Goal: Task Accomplishment & Management: Complete application form

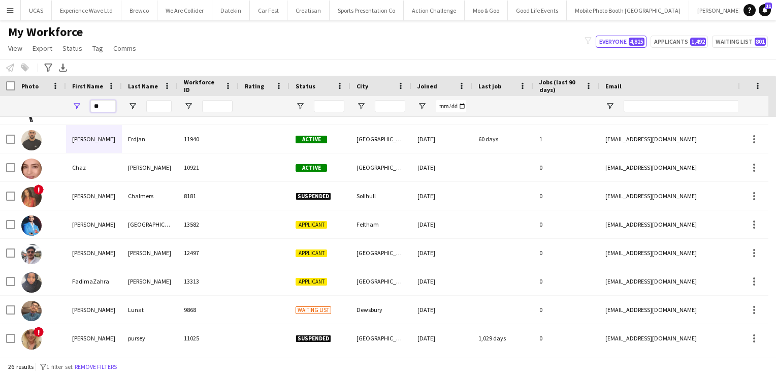
drag, startPoint x: 112, startPoint y: 104, endPoint x: 81, endPoint y: 109, distance: 30.9
click at [81, 109] on div "**" at bounding box center [94, 106] width 56 height 20
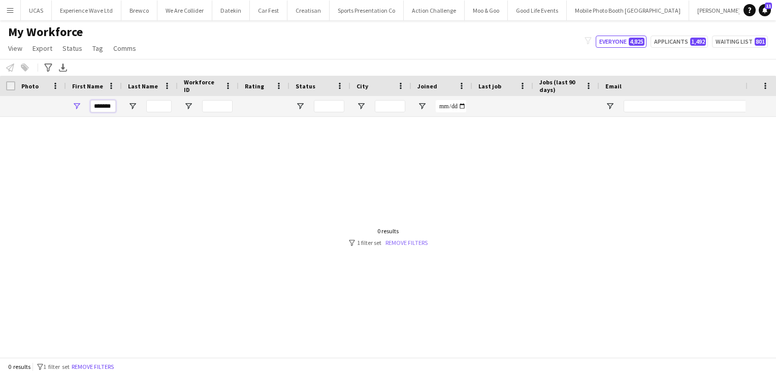
type input "*******"
click at [413, 240] on link "Remove filters" at bounding box center [407, 243] width 42 height 8
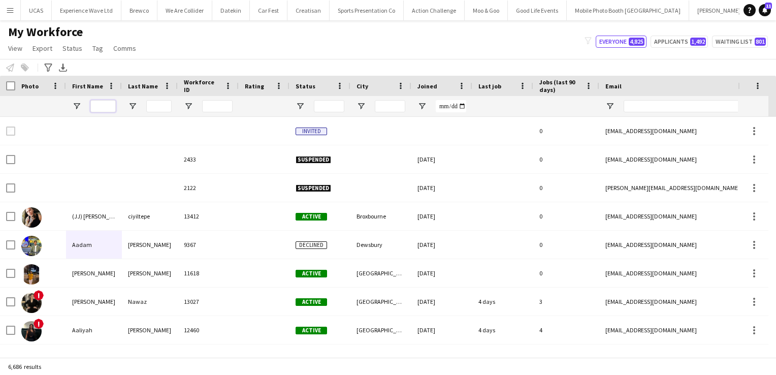
click at [98, 107] on input "First Name Filter Input" at bounding box center [102, 106] width 25 height 12
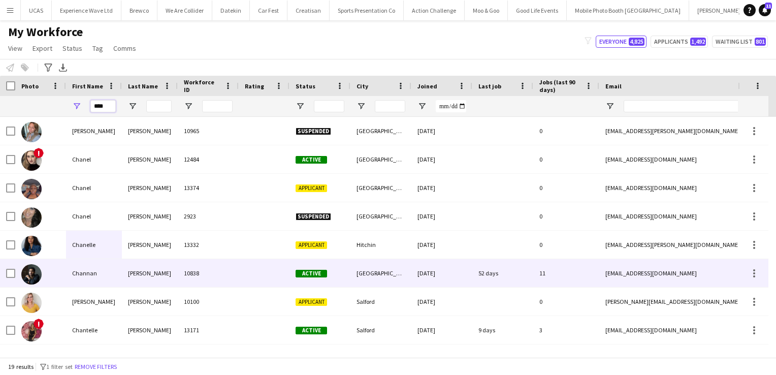
type input "****"
click at [95, 275] on div "Channan" at bounding box center [94, 273] width 56 height 28
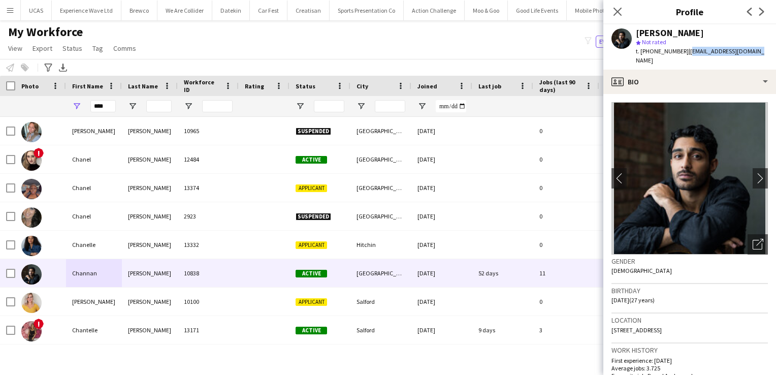
drag, startPoint x: 755, startPoint y: 53, endPoint x: 688, endPoint y: 52, distance: 66.6
click at [688, 52] on div "Channan Hanif star Not rated t. +4407534534461 | channanhanif@gmail.com" at bounding box center [690, 46] width 173 height 45
copy span "[EMAIL_ADDRESS][DOMAIN_NAME]"
click at [618, 13] on icon "Close pop-in" at bounding box center [618, 12] width 10 height 10
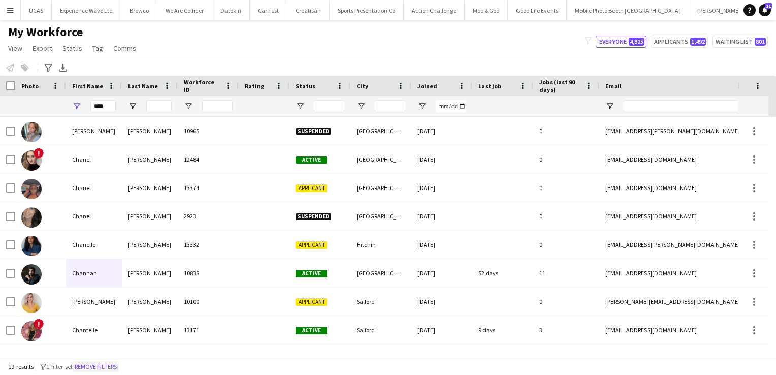
click at [96, 363] on button "Remove filters" at bounding box center [96, 366] width 46 height 11
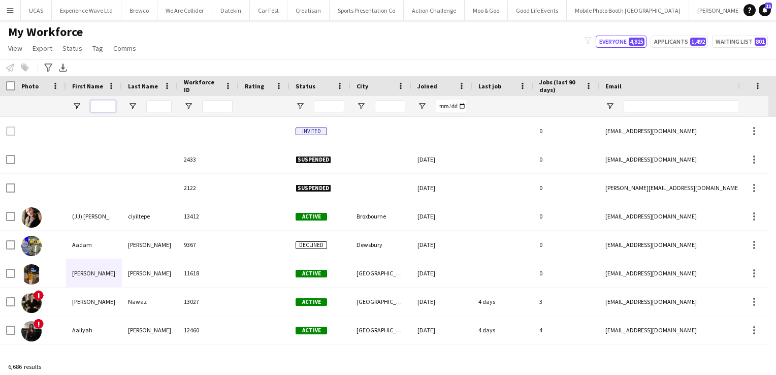
click at [96, 108] on input "First Name Filter Input" at bounding box center [102, 106] width 25 height 12
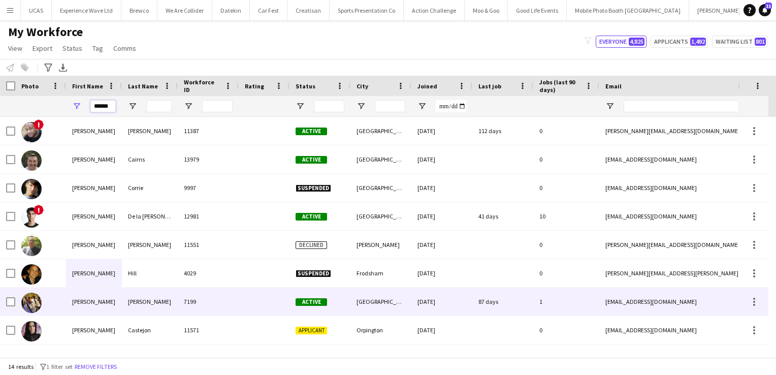
type input "******"
click at [100, 298] on div "Adrian" at bounding box center [94, 302] width 56 height 28
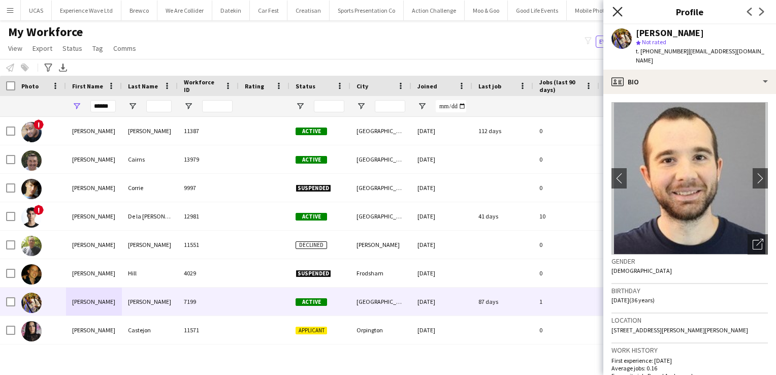
click at [620, 12] on icon "Close pop-in" at bounding box center [618, 12] width 10 height 10
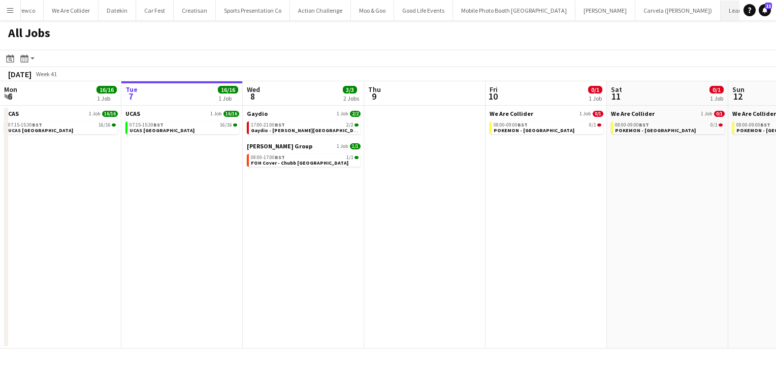
scroll to position [0, 207]
click at [730, 15] on button "McCurrach Close" at bounding box center [753, 11] width 46 height 20
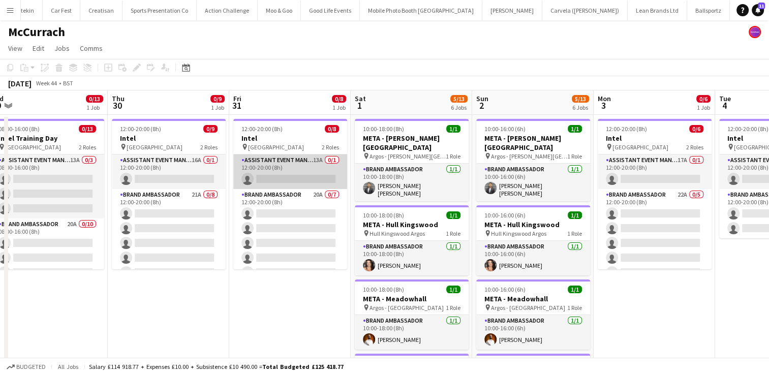
scroll to position [0, 385]
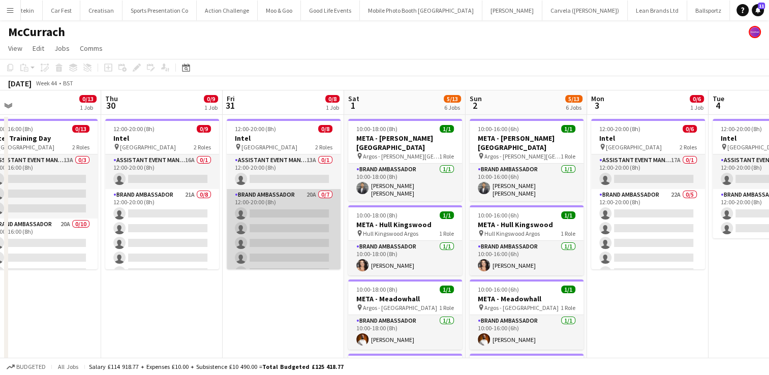
click at [272, 223] on app-card-role "Brand Ambassador 20A 0/7 12:00-20:00 (8h) single-neutral-actions single-neutral…" at bounding box center [284, 250] width 114 height 123
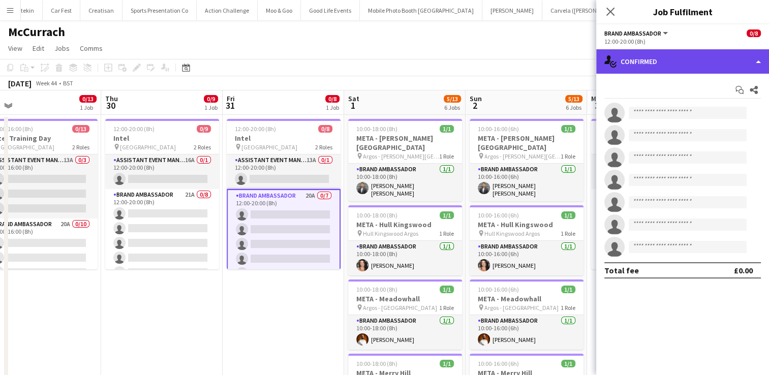
click at [743, 68] on div "single-neutral-actions-check-2 Confirmed" at bounding box center [682, 61] width 173 height 24
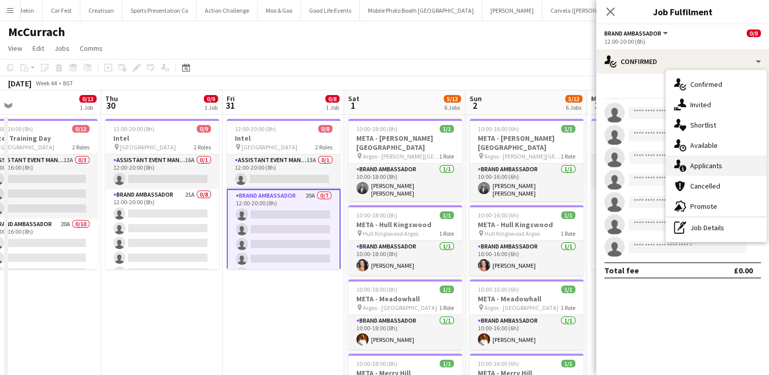
click at [723, 166] on div "single-neutral-actions-information Applicants" at bounding box center [716, 166] width 101 height 20
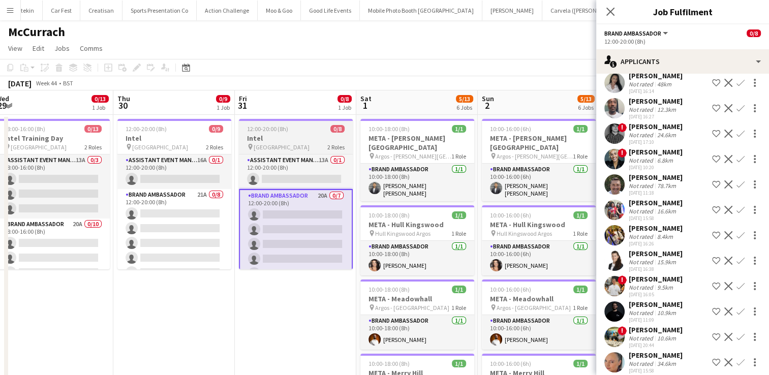
scroll to position [0, 250]
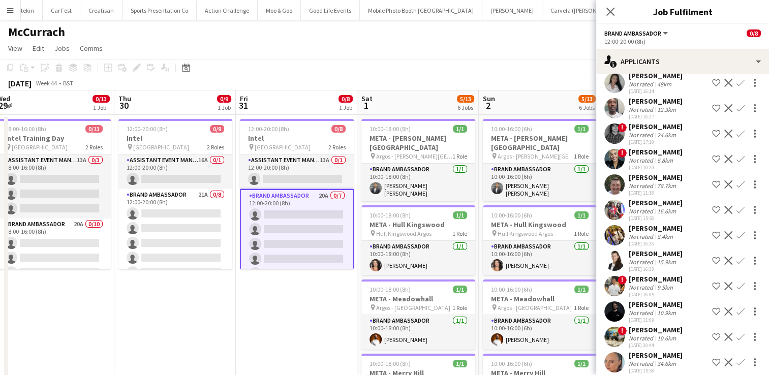
click at [653, 227] on div "[PERSON_NAME]" at bounding box center [656, 228] width 54 height 9
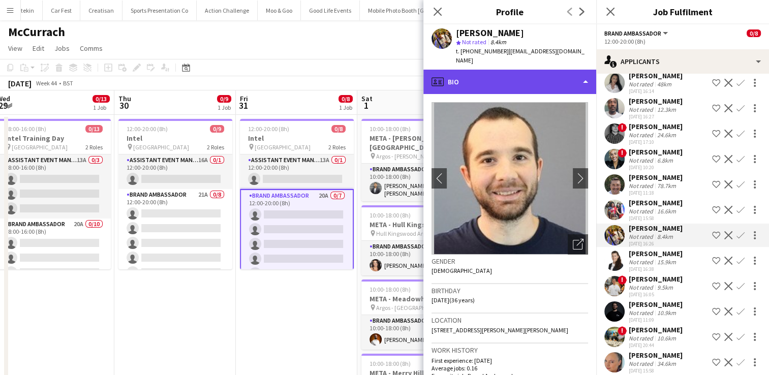
click at [545, 86] on div "profile Bio" at bounding box center [509, 82] width 173 height 24
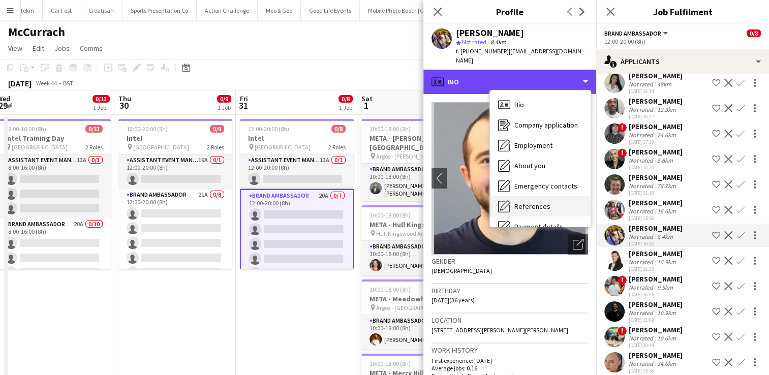
scroll to position [116, 0]
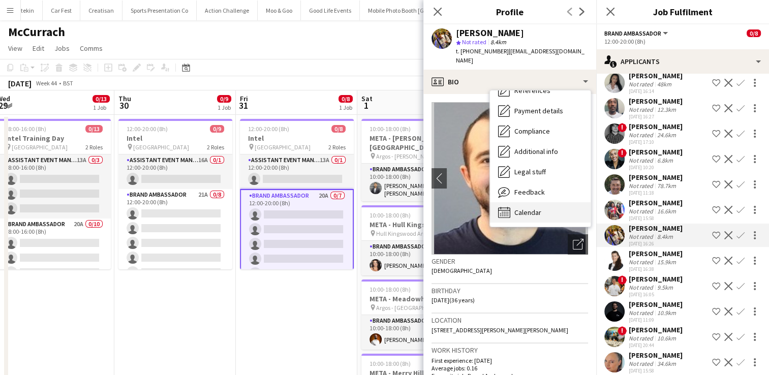
click at [537, 210] on span "Calendar" at bounding box center [527, 212] width 27 height 9
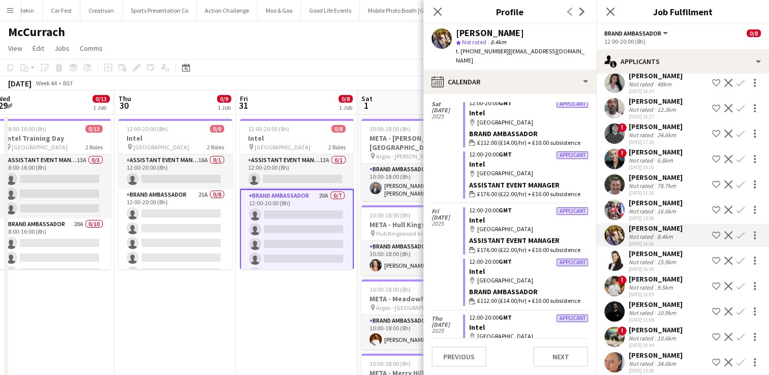
scroll to position [0, 0]
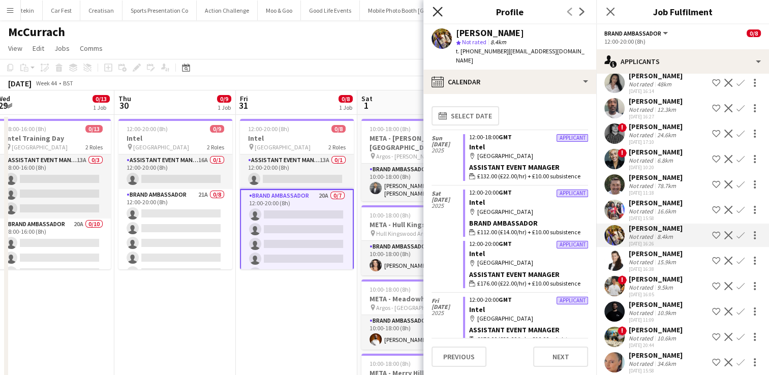
click at [441, 13] on icon "Close pop-in" at bounding box center [437, 12] width 10 height 10
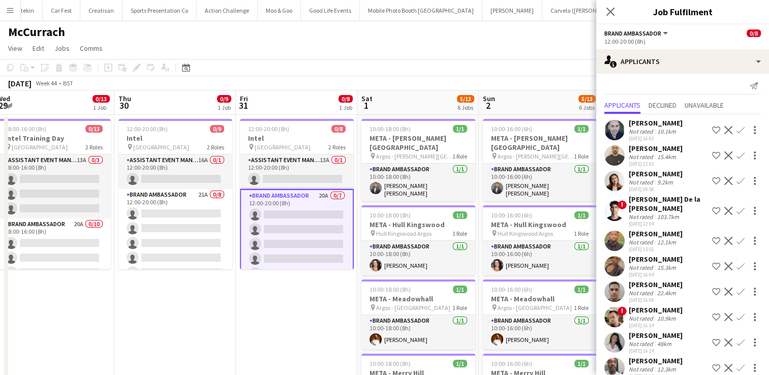
scroll to position [3, 0]
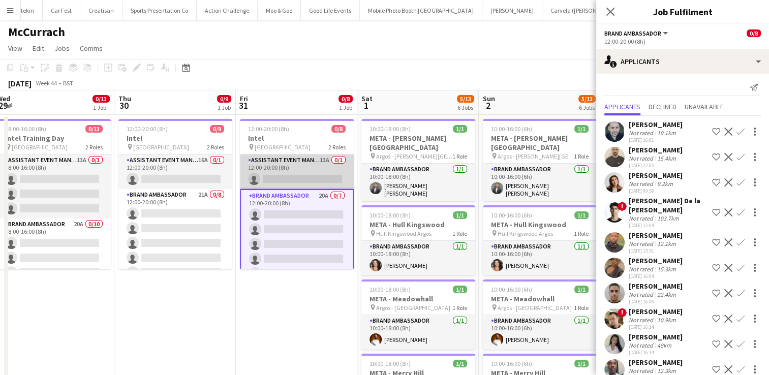
click at [289, 184] on app-card-role "Assistant Event Manager 13A 0/1 12:00-20:00 (8h) single-neutral-actions" at bounding box center [297, 171] width 114 height 35
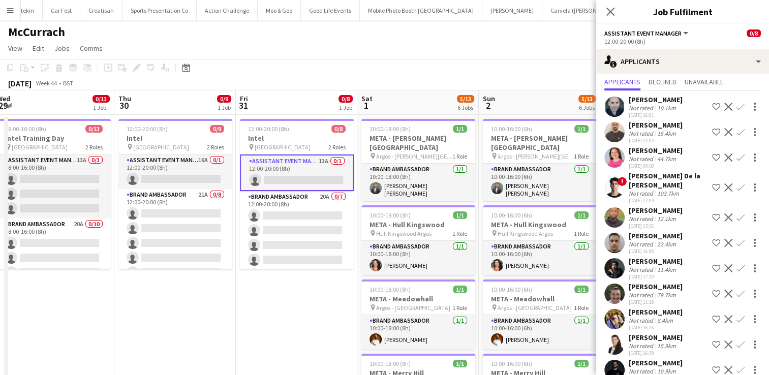
scroll to position [28, 0]
click at [649, 263] on div "[PERSON_NAME]" at bounding box center [656, 260] width 54 height 9
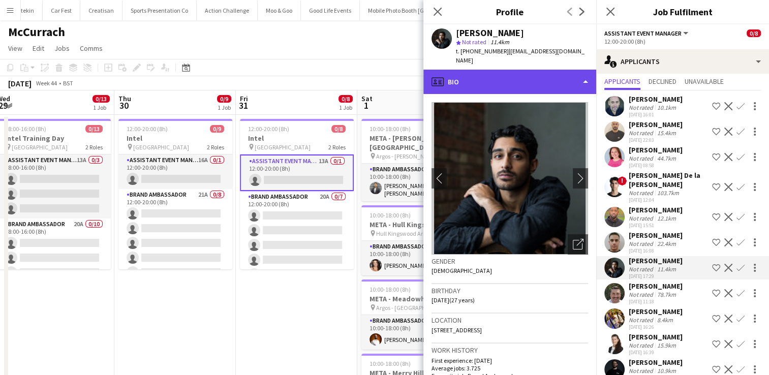
click at [581, 77] on div "profile Bio" at bounding box center [509, 82] width 173 height 24
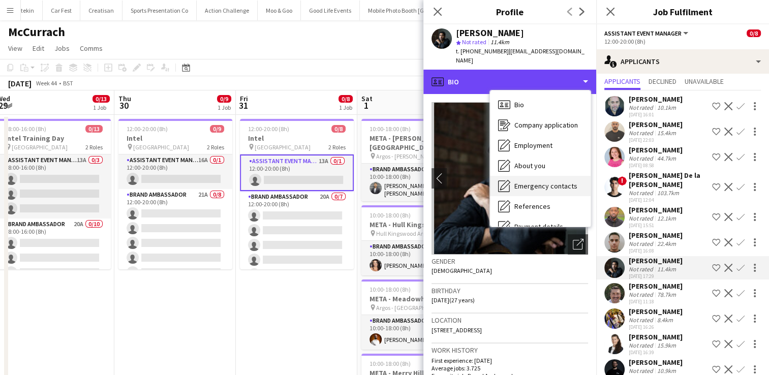
scroll to position [116, 0]
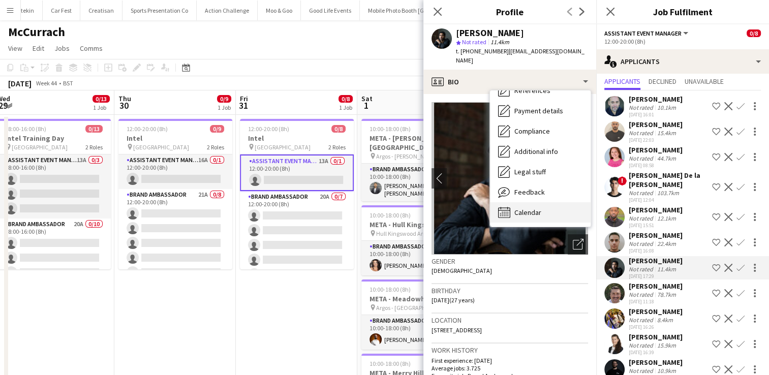
click at [536, 208] on span "Calendar" at bounding box center [527, 212] width 27 height 9
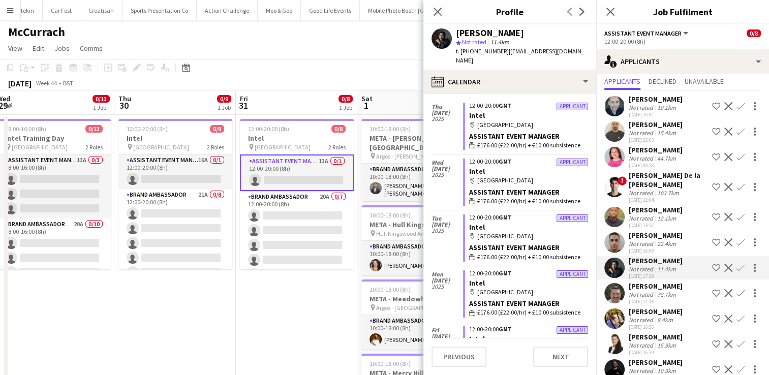
scroll to position [0, 0]
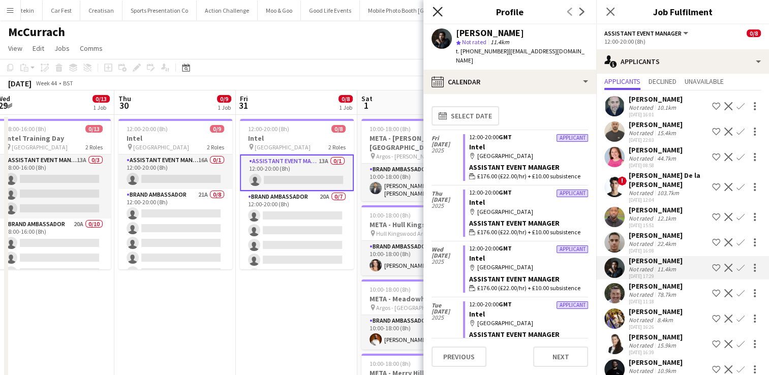
click at [440, 13] on icon "Close pop-in" at bounding box center [437, 12] width 10 height 10
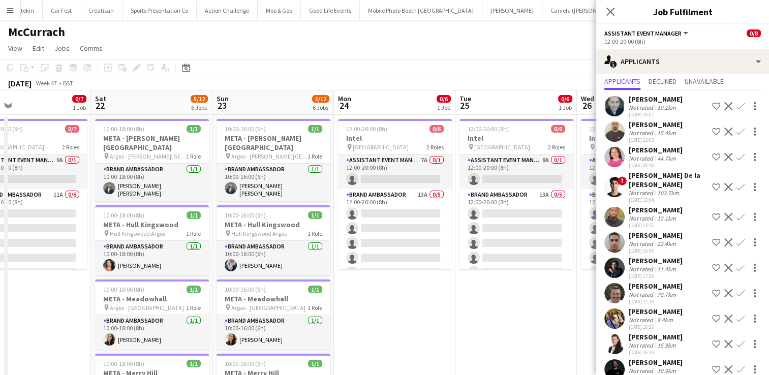
scroll to position [0, 289]
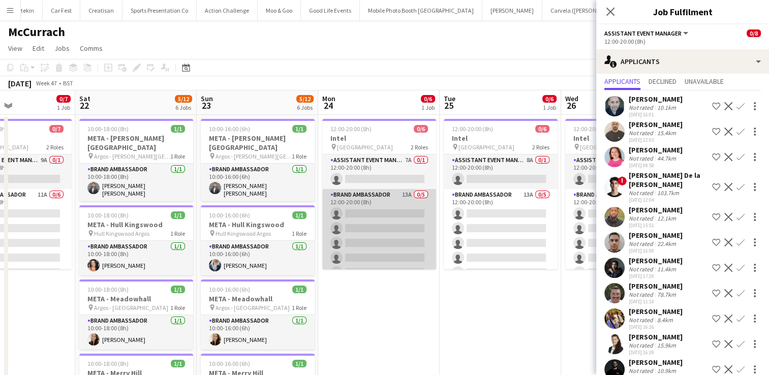
click at [408, 217] on app-card-role "Brand Ambassador 13A 0/5 12:00-20:00 (8h) single-neutral-actions single-neutral…" at bounding box center [379, 236] width 114 height 94
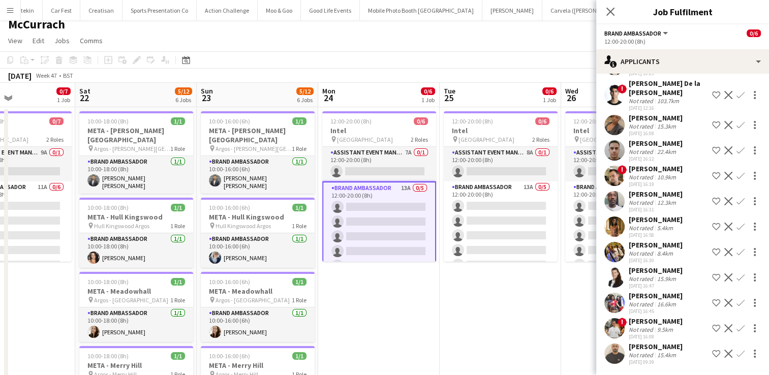
scroll to position [0, 0]
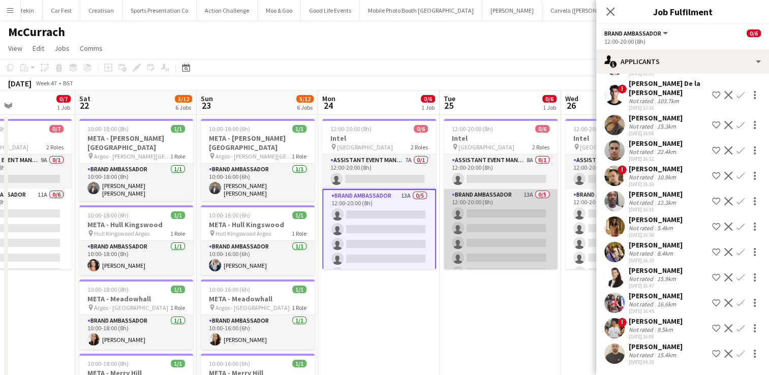
click at [516, 226] on app-card-role "Brand Ambassador 13A 0/5 12:00-20:00 (8h) single-neutral-actions single-neutral…" at bounding box center [501, 236] width 114 height 94
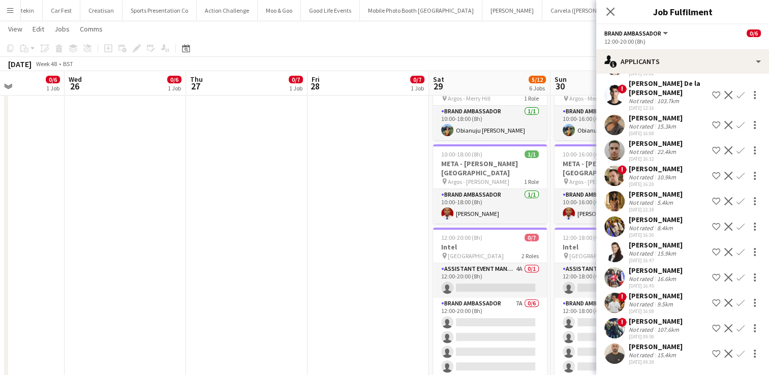
scroll to position [27, 0]
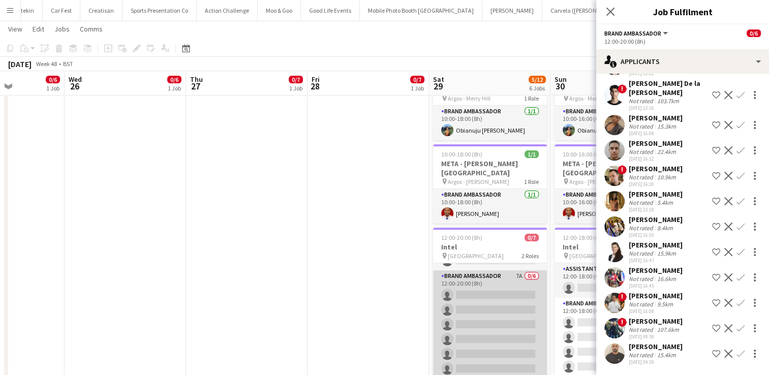
click at [486, 313] on app-card-role "Brand Ambassador 7A 0/6 12:00-20:00 (8h) single-neutral-actions single-neutral-…" at bounding box center [490, 324] width 114 height 108
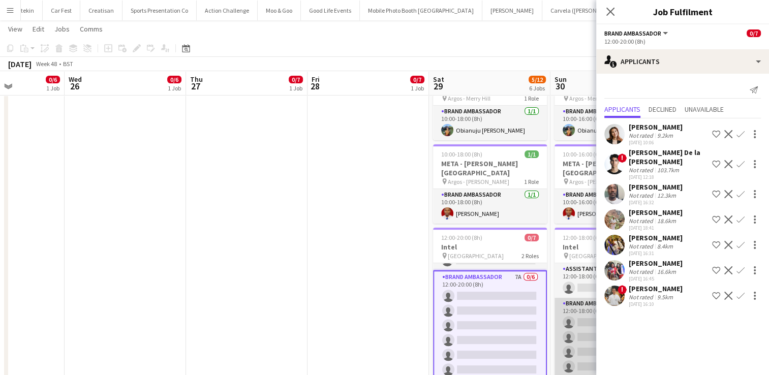
click at [578, 329] on app-card-role "Brand Ambassador 3A 0/6 12:00-18:00 (6h) single-neutral-actions single-neutral-…" at bounding box center [611, 352] width 114 height 108
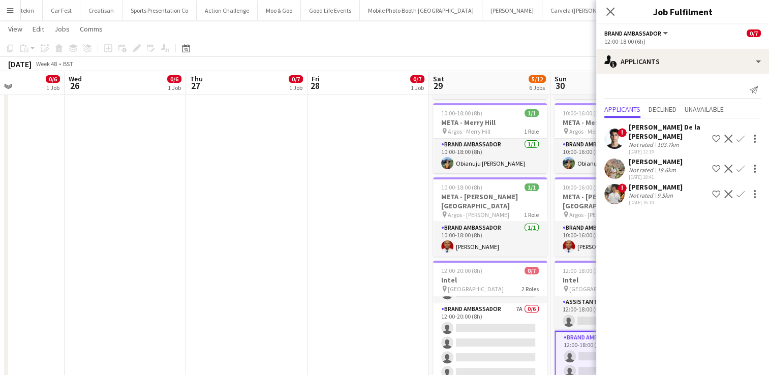
scroll to position [249, 0]
click at [610, 11] on icon at bounding box center [610, 12] width 10 height 10
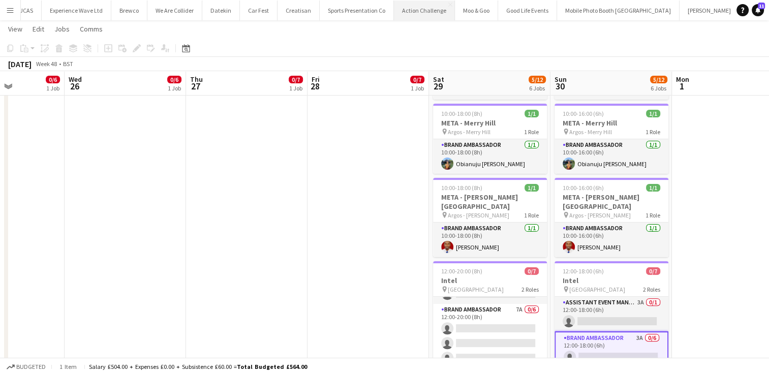
scroll to position [0, 0]
click at [89, 6] on button "Experience Wave Ltd Close" at bounding box center [87, 11] width 70 height 20
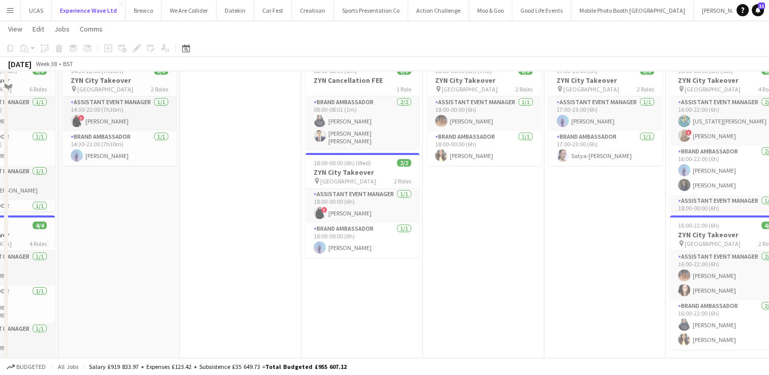
scroll to position [14, 0]
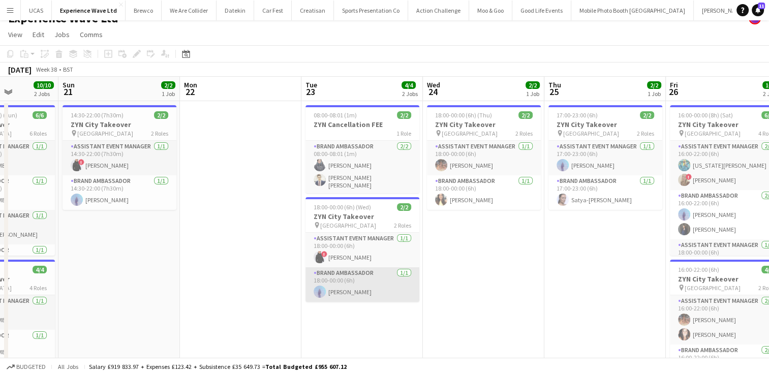
click at [370, 278] on app-card-role "Brand Ambassador [DATE] 18:00-00:00 (6h) [PERSON_NAME]" at bounding box center [362, 284] width 114 height 35
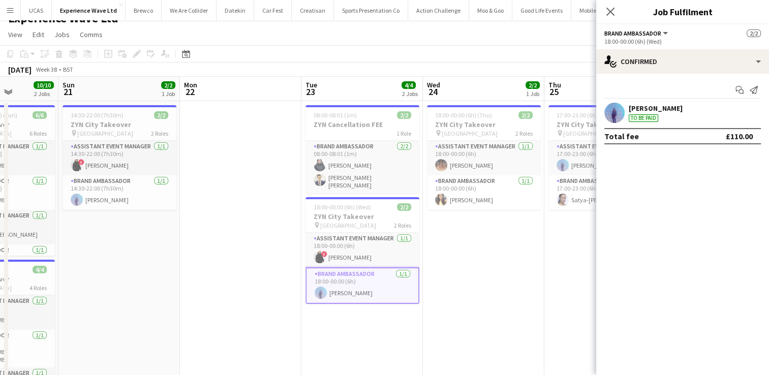
click at [659, 109] on div "[PERSON_NAME]" at bounding box center [656, 108] width 54 height 9
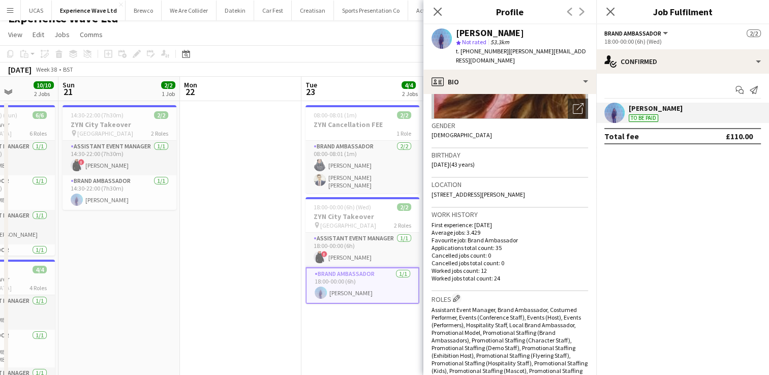
scroll to position [134, 0]
click at [755, 113] on div "[PERSON_NAME] To be paid" at bounding box center [682, 113] width 173 height 20
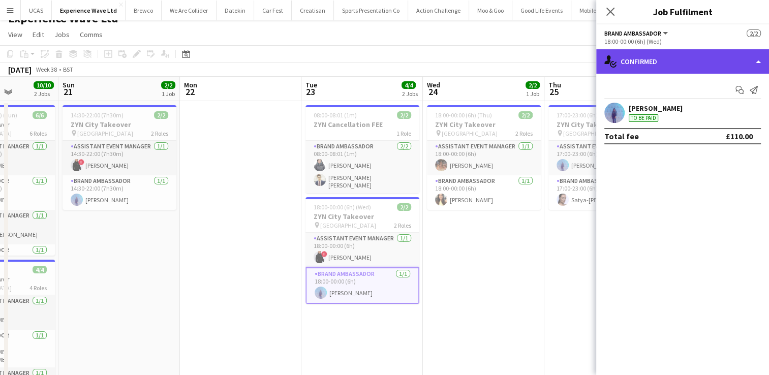
click at [757, 66] on div "single-neutral-actions-check-2 Confirmed" at bounding box center [682, 61] width 173 height 24
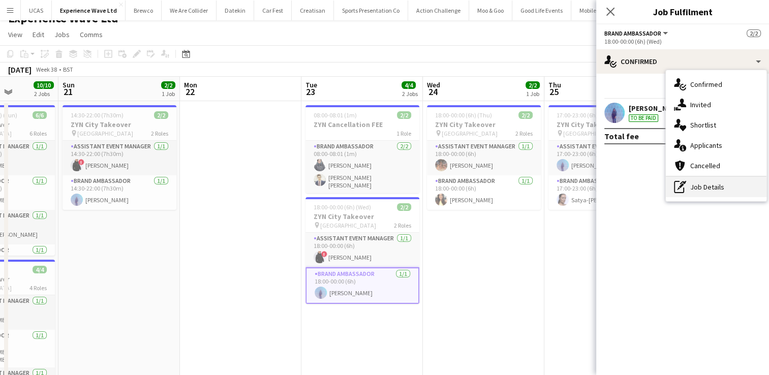
click at [712, 183] on div "pen-write Job Details" at bounding box center [716, 187] width 101 height 20
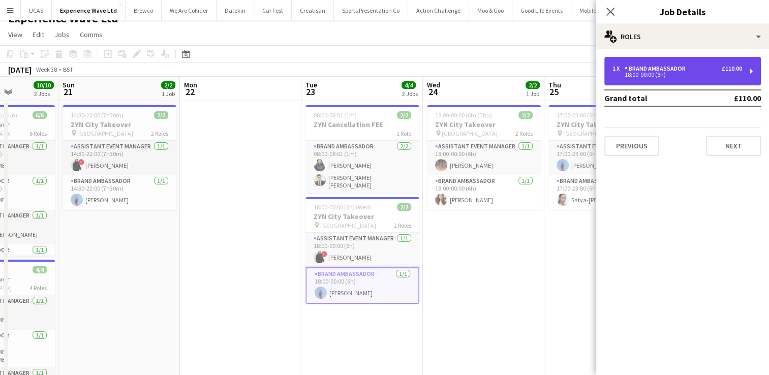
click at [752, 78] on div "1 x Brand Ambassador £110.00 18:00-00:00 (6h)" at bounding box center [682, 71] width 157 height 28
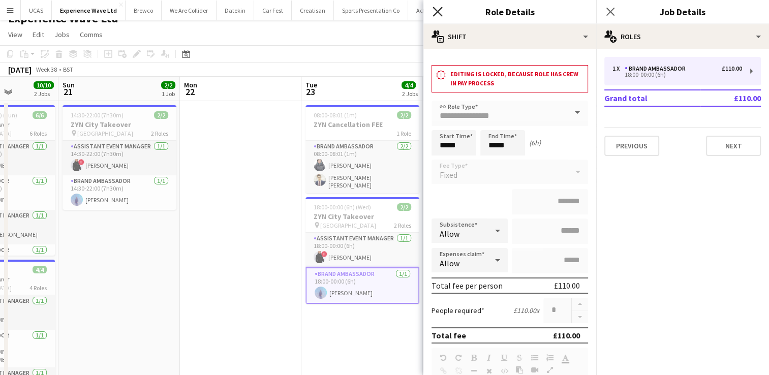
click at [436, 9] on icon "Close pop-in" at bounding box center [437, 12] width 10 height 10
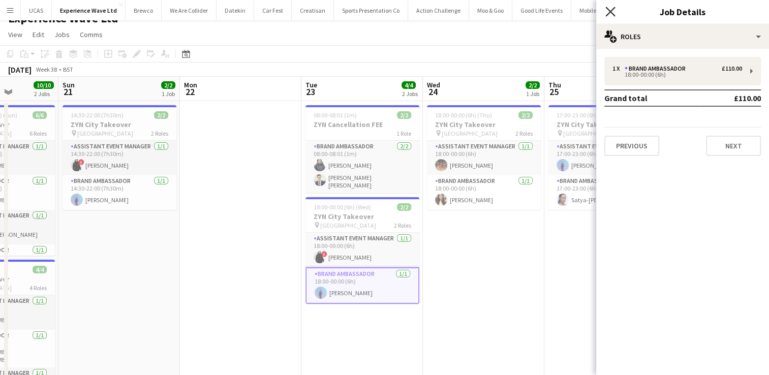
click at [609, 7] on icon "Close pop-in" at bounding box center [610, 12] width 10 height 10
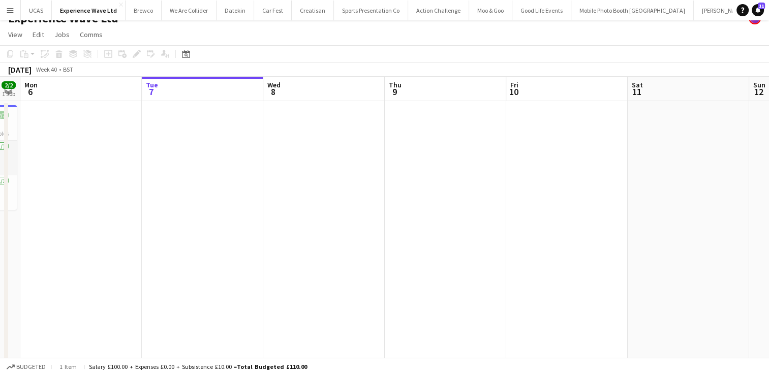
scroll to position [0, 469]
click at [563, 137] on app-date-cell at bounding box center [563, 358] width 121 height 514
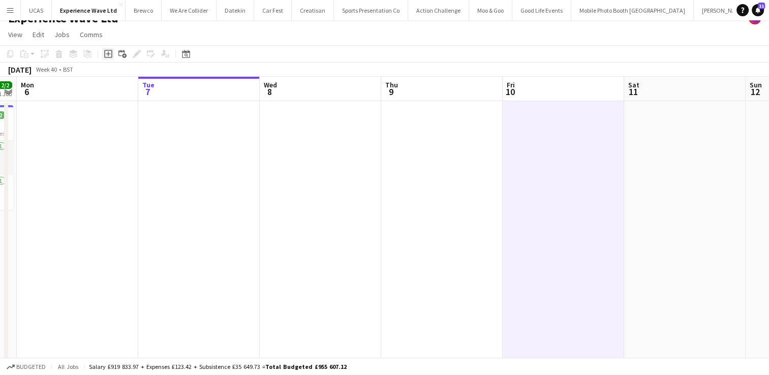
click at [112, 54] on icon at bounding box center [108, 54] width 8 height 8
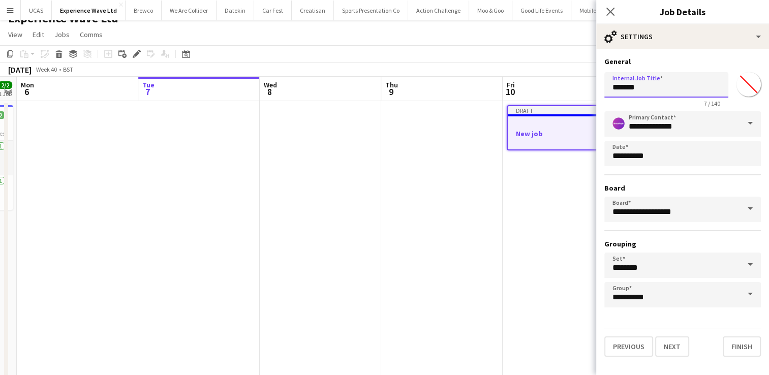
drag, startPoint x: 679, startPoint y: 88, endPoint x: 584, endPoint y: 88, distance: 94.5
click at [584, 88] on body "Menu Boards Boards Boards All jobs Status Workforce Workforce My Workforce Recr…" at bounding box center [384, 340] width 769 height 709
type input "**********"
click at [675, 347] on button "Next" at bounding box center [672, 346] width 34 height 20
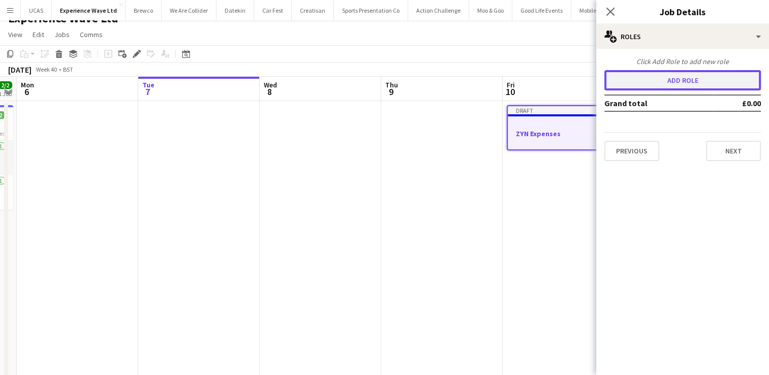
click at [707, 78] on button "Add role" at bounding box center [682, 80] width 157 height 20
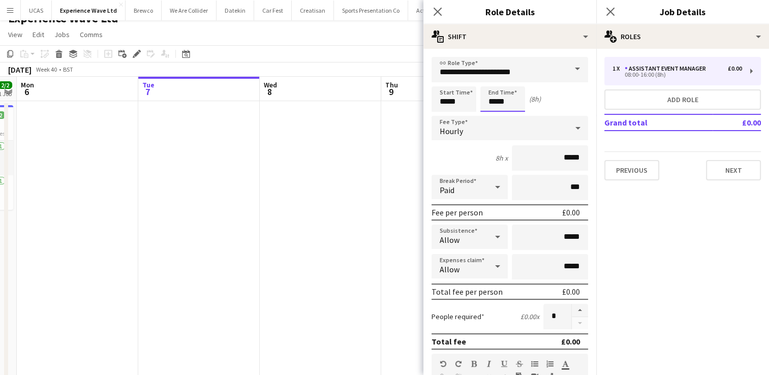
click at [511, 107] on input "*****" at bounding box center [502, 98] width 45 height 25
type input "*****"
click at [547, 100] on div "(0h 1m)" at bounding box center [540, 99] width 23 height 9
click at [546, 128] on div "Hourly" at bounding box center [499, 128] width 136 height 24
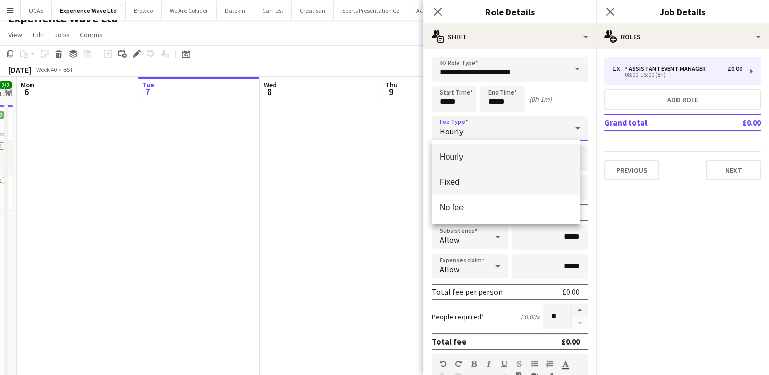
click at [493, 176] on mat-option "Fixed" at bounding box center [505, 181] width 149 height 25
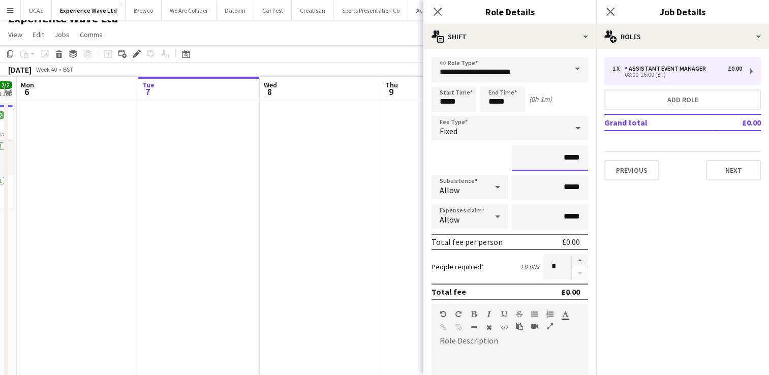
drag, startPoint x: 576, startPoint y: 159, endPoint x: 514, endPoint y: 157, distance: 62.0
click at [514, 157] on input "*****" at bounding box center [550, 157] width 76 height 25
type input "***"
click at [492, 188] on icon at bounding box center [497, 187] width 12 height 20
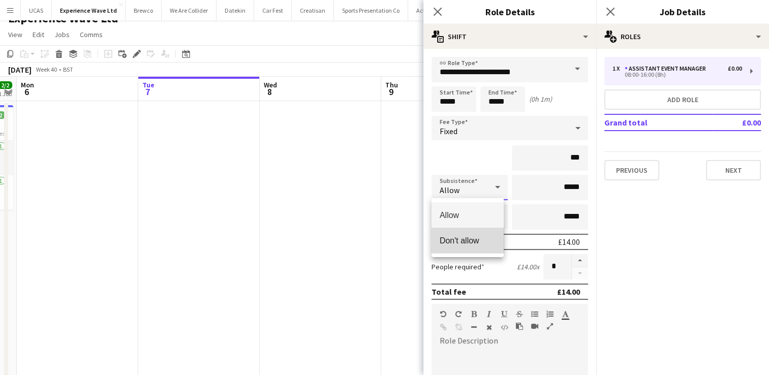
click at [478, 240] on span "Don't allow" at bounding box center [468, 241] width 56 height 10
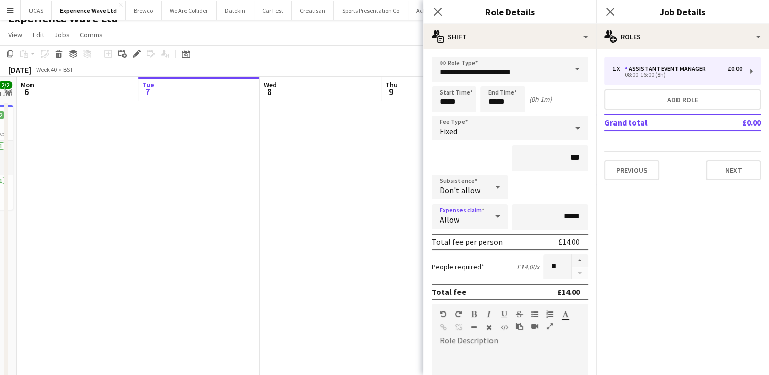
click at [494, 219] on icon at bounding box center [497, 216] width 12 height 20
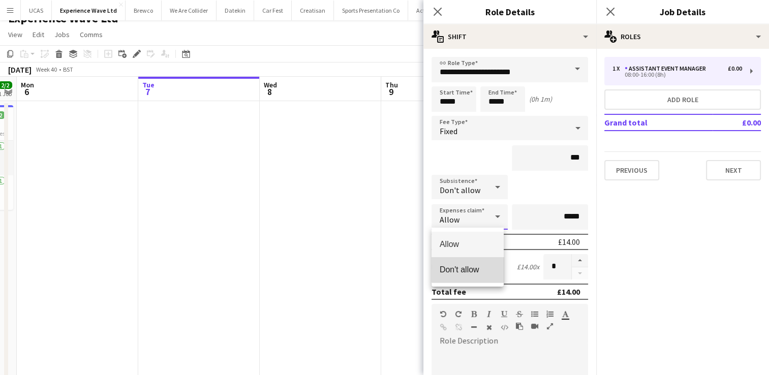
click at [472, 269] on span "Don't allow" at bounding box center [468, 270] width 56 height 10
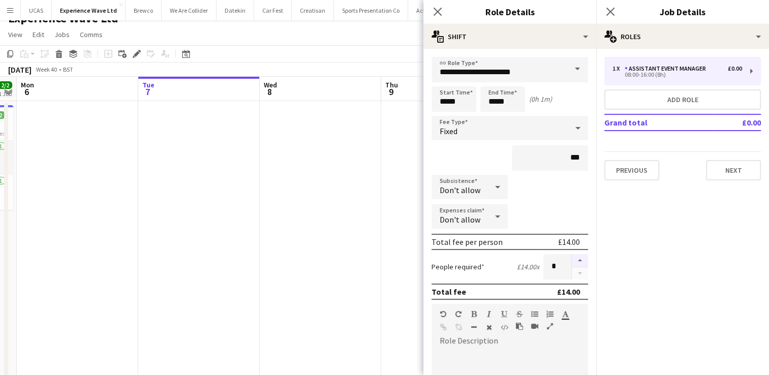
click at [572, 259] on button "button" at bounding box center [580, 260] width 16 height 13
type input "*"
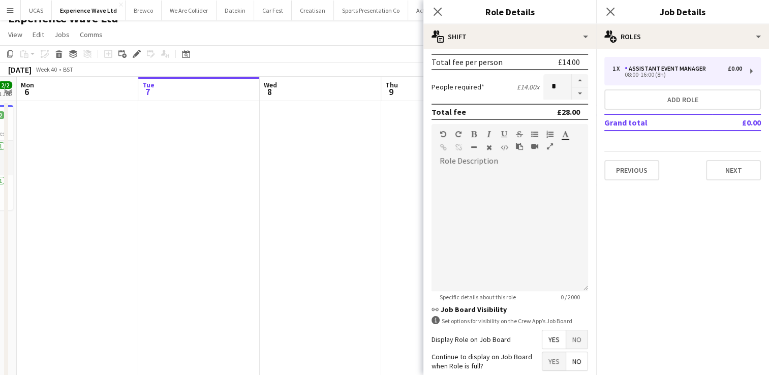
scroll to position [261, 0]
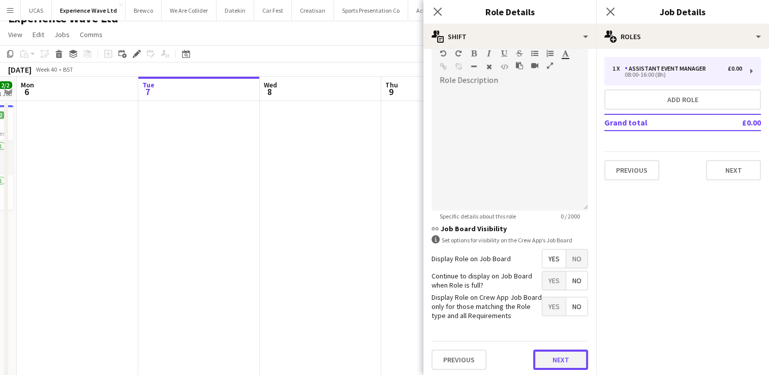
click at [538, 355] on button "Next" at bounding box center [560, 360] width 55 height 20
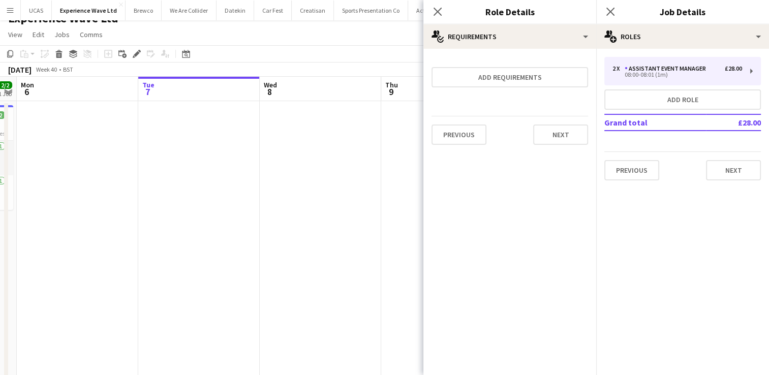
scroll to position [0, 0]
click at [565, 142] on button "Next" at bounding box center [560, 135] width 55 height 20
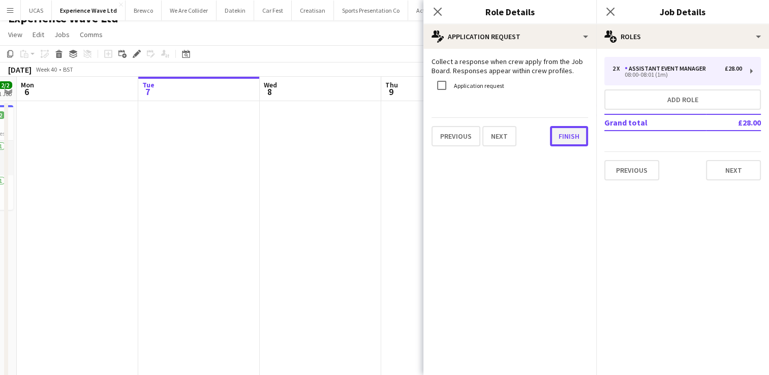
click at [565, 142] on button "Finish" at bounding box center [569, 136] width 38 height 20
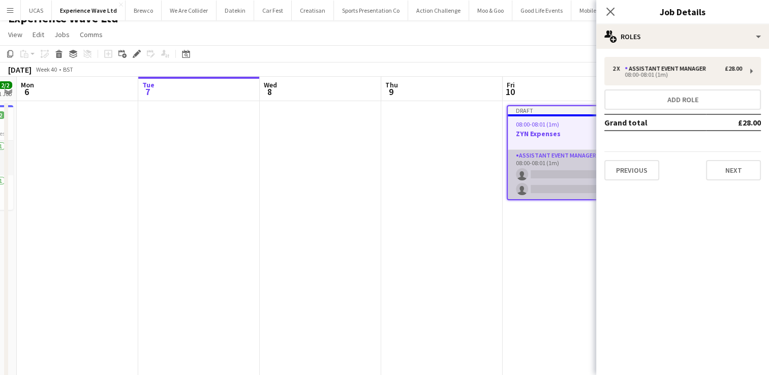
click at [562, 182] on app-card-role "Assistant Event Manager 0/2 08:00-08:01 (1m) single-neutral-actions single-neut…" at bounding box center [564, 174] width 112 height 49
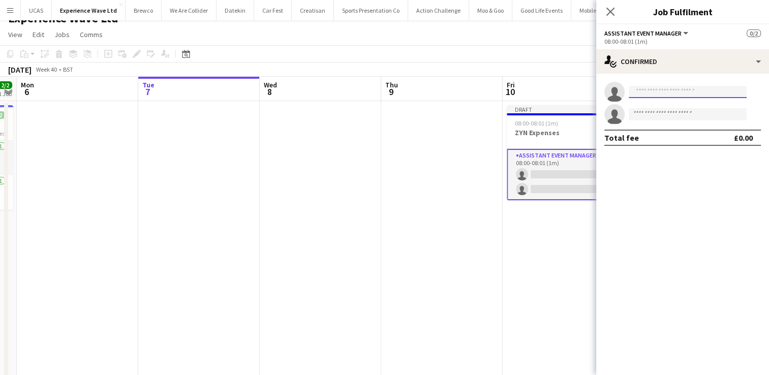
click at [675, 88] on input at bounding box center [688, 92] width 118 height 12
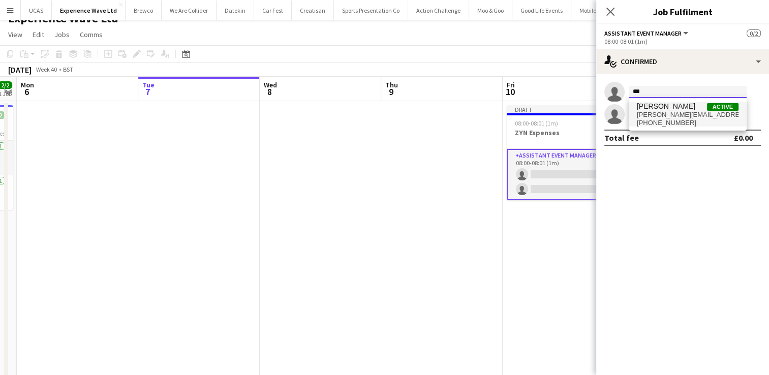
type input "***"
click at [664, 114] on span "[PERSON_NAME][EMAIL_ADDRESS][DOMAIN_NAME]" at bounding box center [688, 115] width 102 height 8
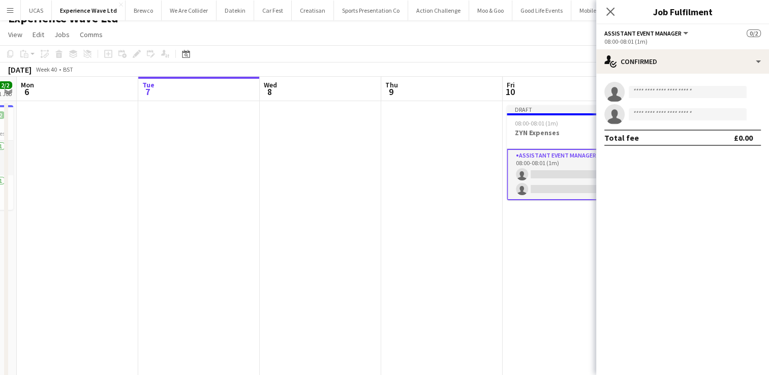
click at [659, 119] on div "single-neutral-actions single-neutral-actions" at bounding box center [682, 103] width 173 height 43
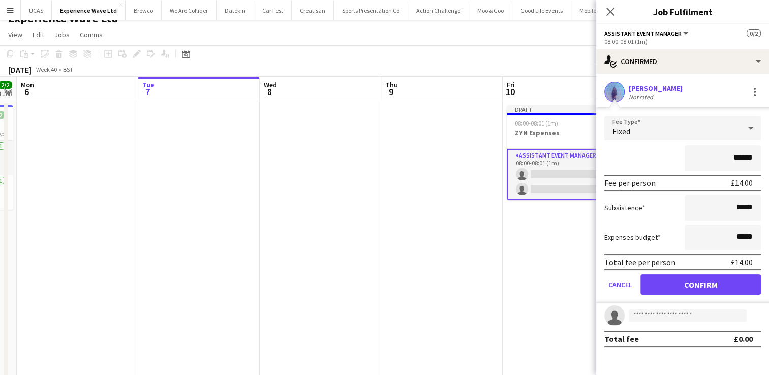
type input "******"
click at [706, 284] on button "Confirm" at bounding box center [700, 284] width 120 height 20
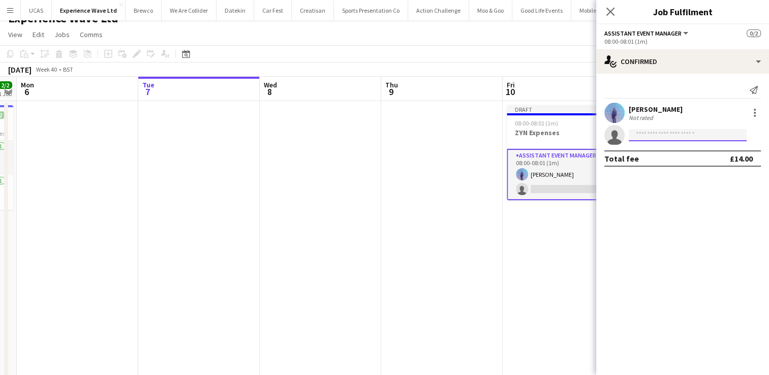
click at [671, 131] on input at bounding box center [688, 135] width 118 height 12
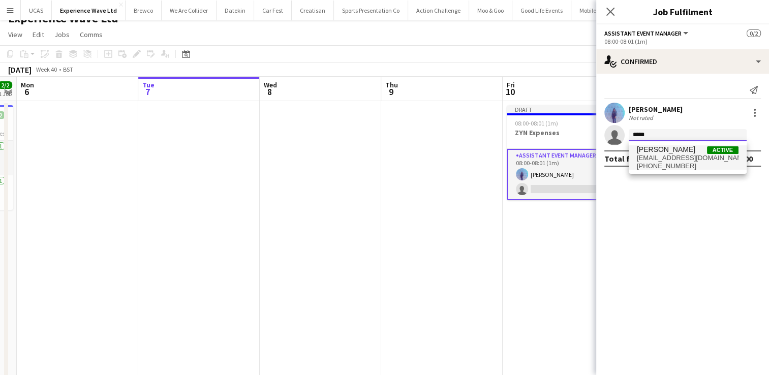
type input "*****"
click at [666, 162] on span "[PHONE_NUMBER]" at bounding box center [688, 166] width 102 height 8
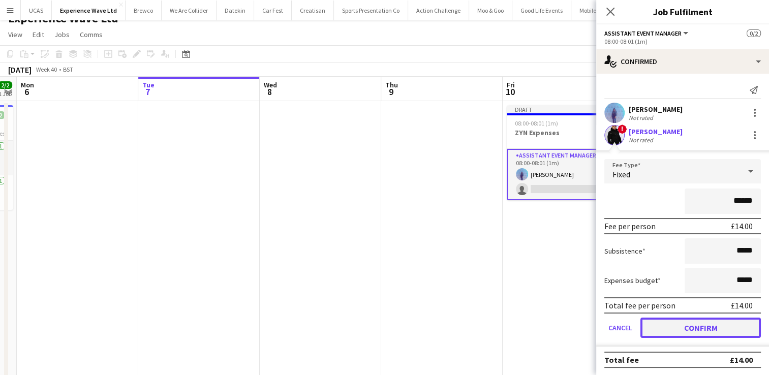
click at [688, 328] on button "Confirm" at bounding box center [700, 328] width 120 height 20
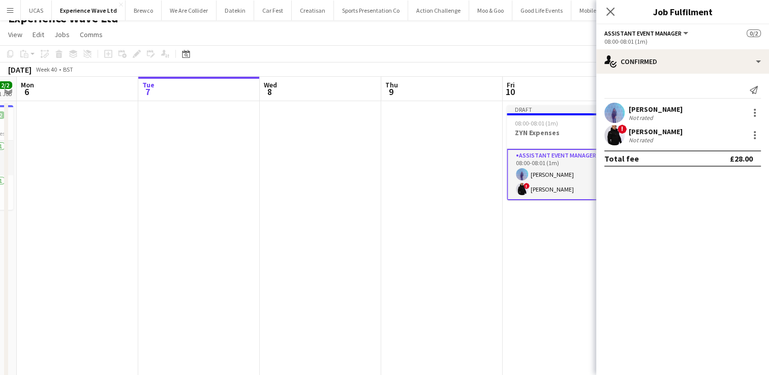
click at [557, 244] on app-date-cell "Draft 08:00-08:01 (1m) 2/2 ZYN Expenses 1 Role Assistant Event Manager [DATE] 0…" at bounding box center [563, 358] width 121 height 514
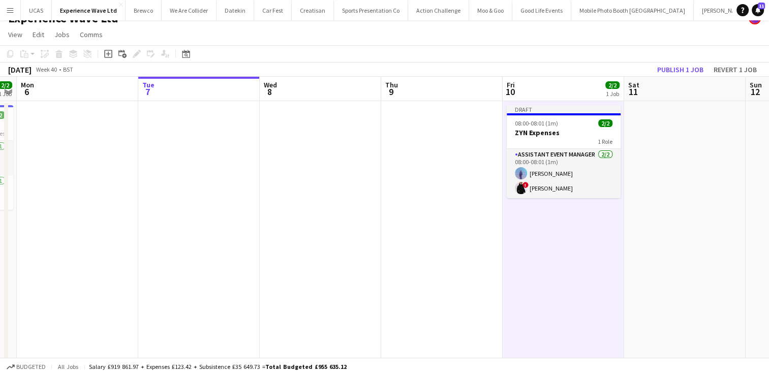
click at [680, 77] on app-board-header-date "Sat 11" at bounding box center [684, 89] width 121 height 24
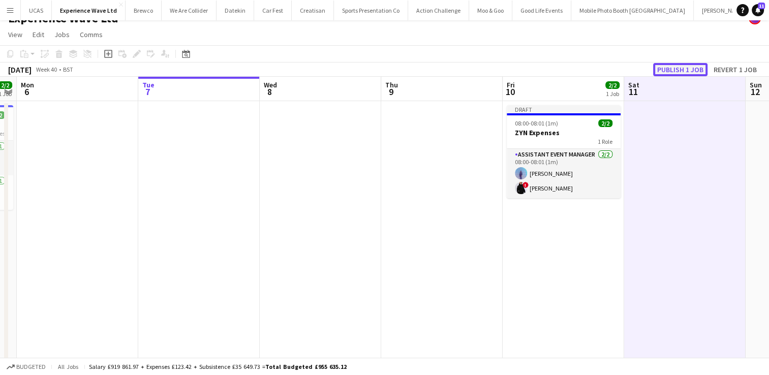
click at [673, 67] on button "Publish 1 job" at bounding box center [680, 69] width 54 height 13
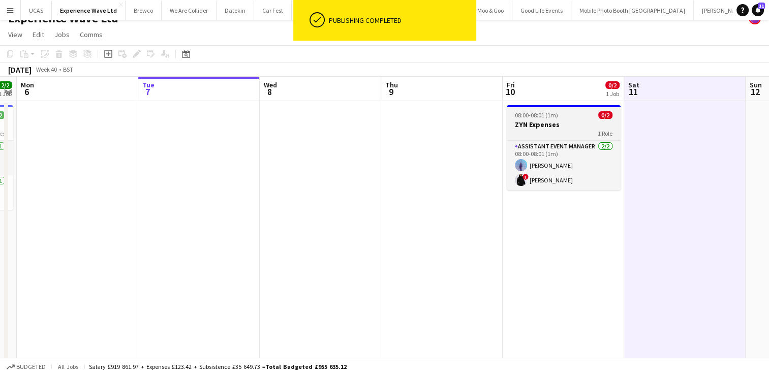
click at [550, 130] on div "1 Role" at bounding box center [564, 133] width 114 height 8
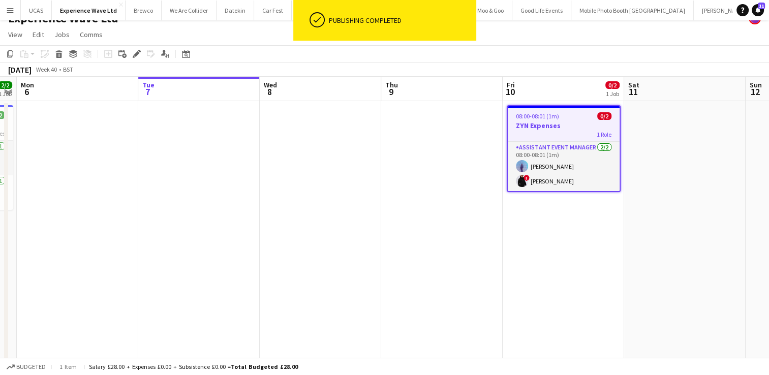
click at [550, 130] on div "1 Role" at bounding box center [564, 134] width 112 height 8
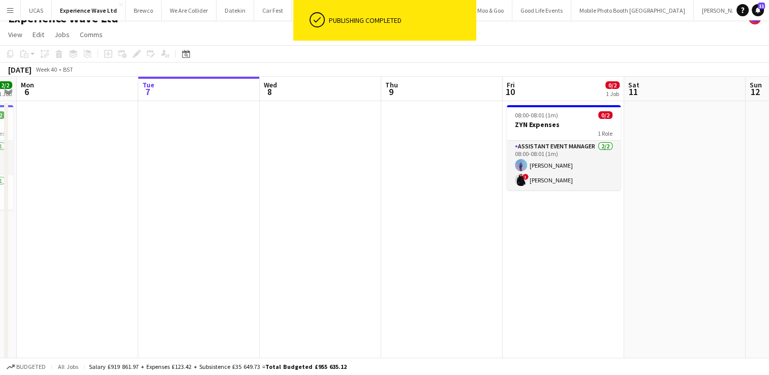
click at [520, 270] on app-date-cell "08:00-08:01 (1m) 0/2 ZYN Expenses 1 Role Assistant Event Manager [DATE] 08:00-0…" at bounding box center [563, 358] width 121 height 514
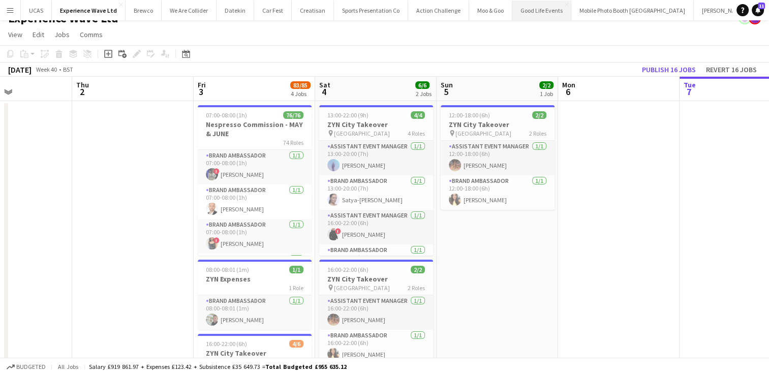
scroll to position [0, 216]
click at [725, 12] on button "McCurrach Close" at bounding box center [748, 11] width 46 height 20
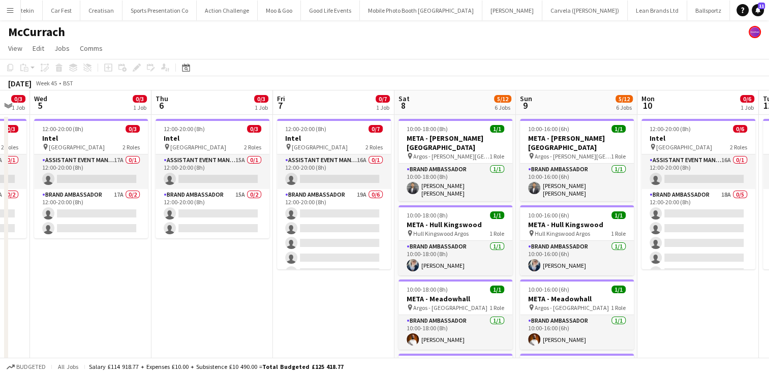
scroll to position [0, 304]
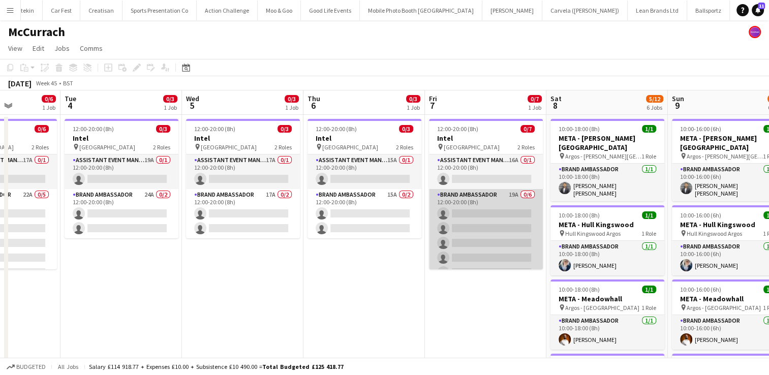
click at [480, 239] on app-card-role "Brand Ambassador 19A 0/6 12:00-20:00 (8h) single-neutral-actions single-neutral…" at bounding box center [486, 243] width 114 height 108
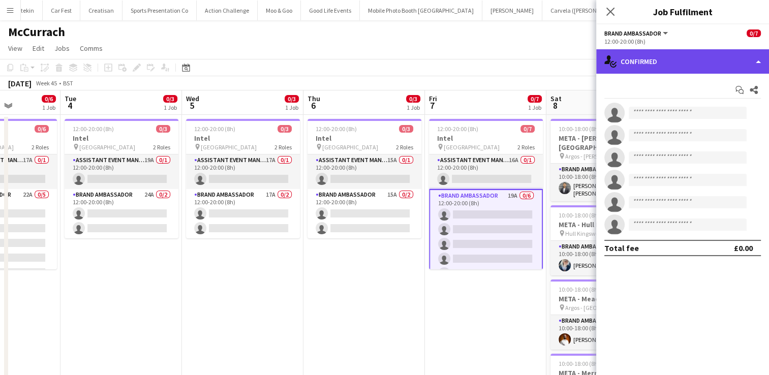
click at [725, 67] on div "single-neutral-actions-check-2 Confirmed" at bounding box center [682, 61] width 173 height 24
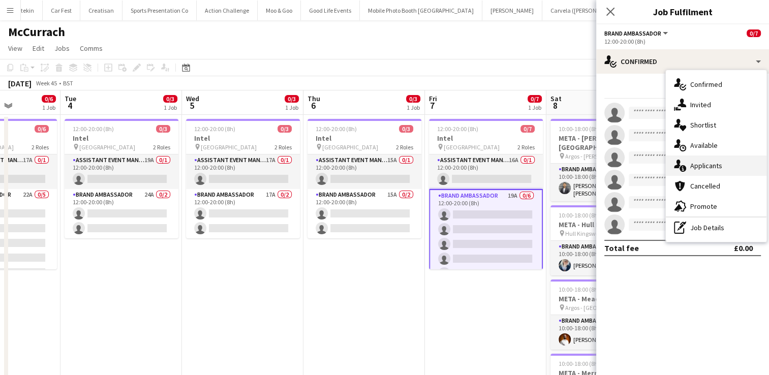
click at [711, 168] on span "Applicants" at bounding box center [706, 165] width 32 height 9
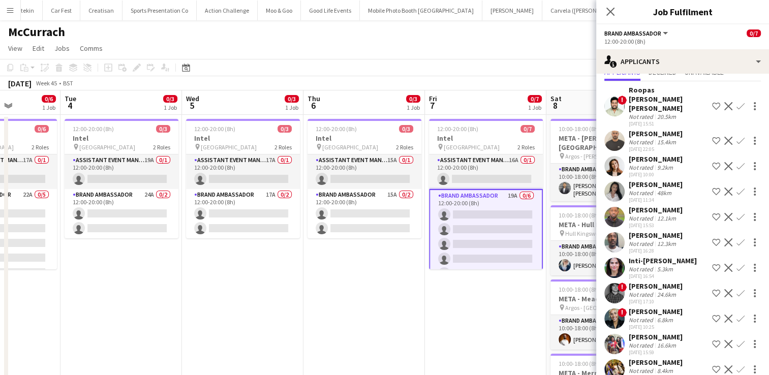
scroll to position [0, 0]
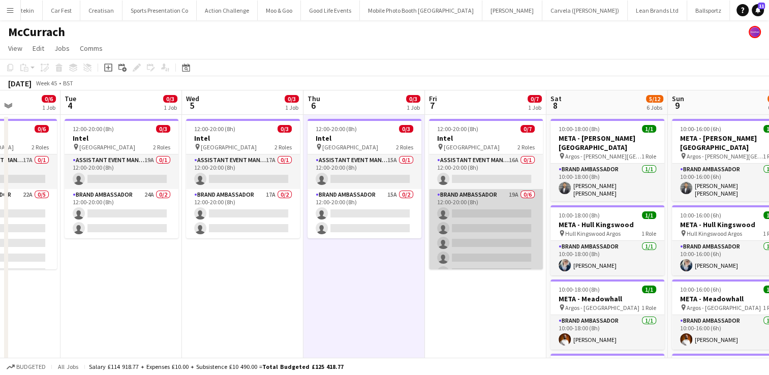
click at [500, 238] on app-card-role "Brand Ambassador 19A 0/6 12:00-20:00 (8h) single-neutral-actions single-neutral…" at bounding box center [486, 243] width 114 height 108
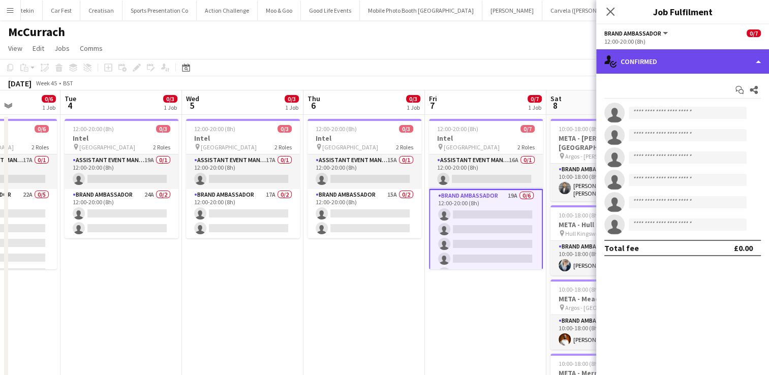
click at [751, 62] on div "single-neutral-actions-check-2 Confirmed" at bounding box center [682, 61] width 173 height 24
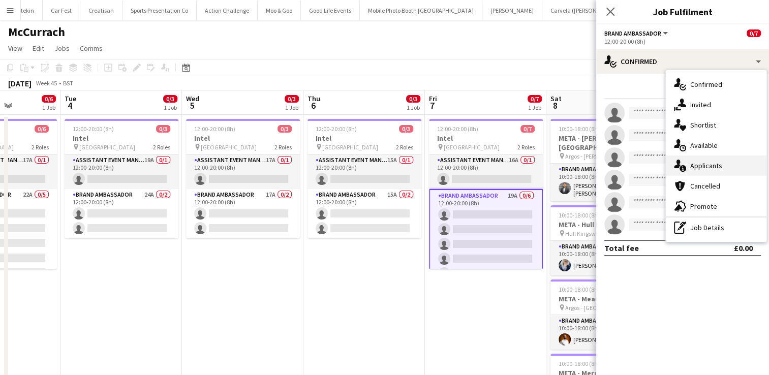
click at [729, 169] on div "single-neutral-actions-information Applicants" at bounding box center [716, 166] width 101 height 20
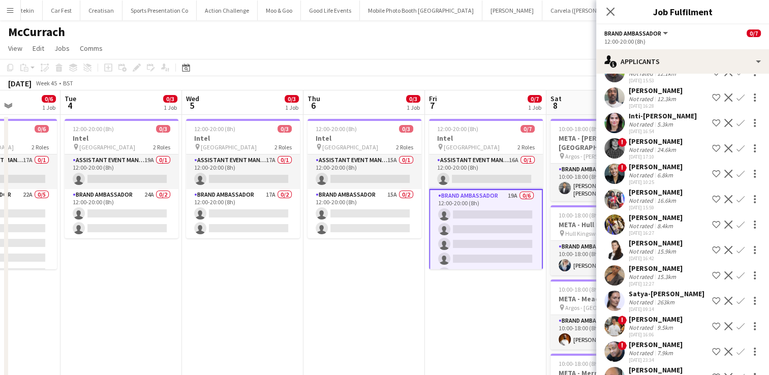
scroll to position [222, 0]
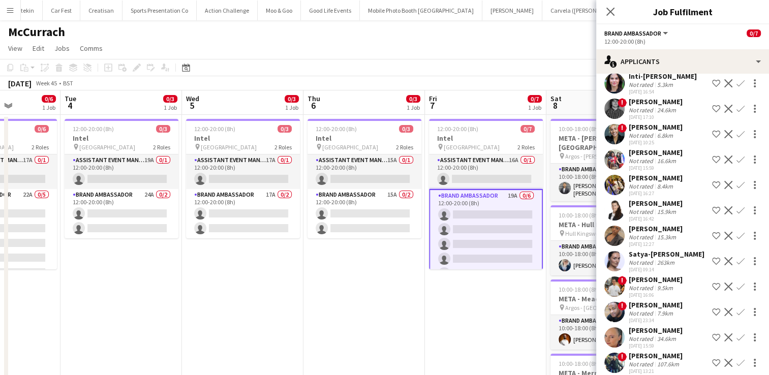
click at [653, 326] on div "[PERSON_NAME]" at bounding box center [656, 330] width 54 height 9
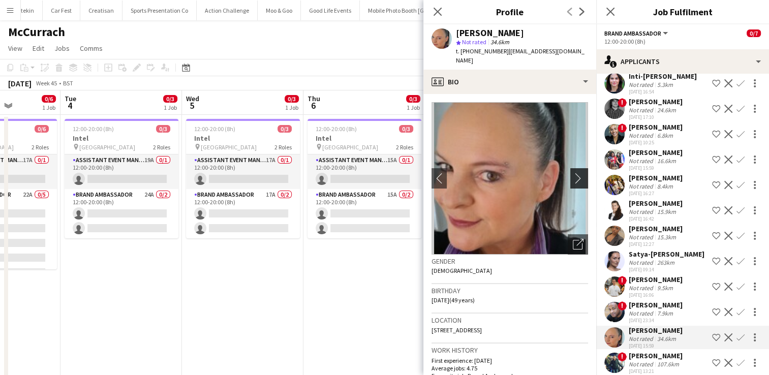
click at [573, 173] on app-icon "chevron-right" at bounding box center [581, 178] width 16 height 11
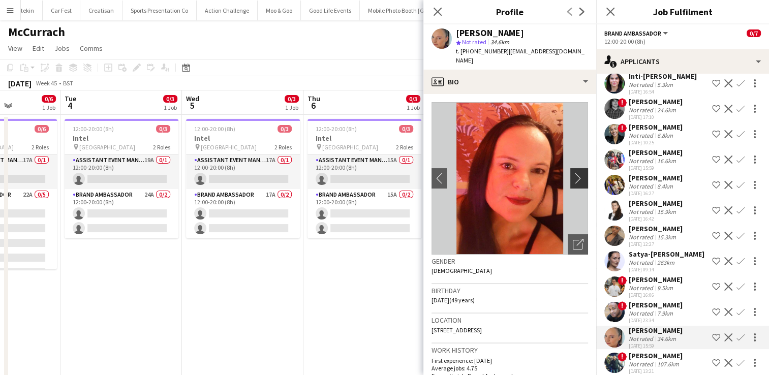
click at [573, 173] on app-icon "chevron-right" at bounding box center [581, 178] width 16 height 11
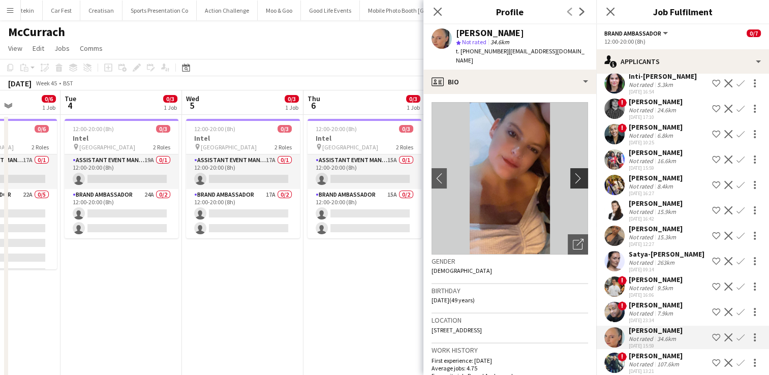
click at [573, 173] on app-icon "chevron-right" at bounding box center [581, 178] width 16 height 11
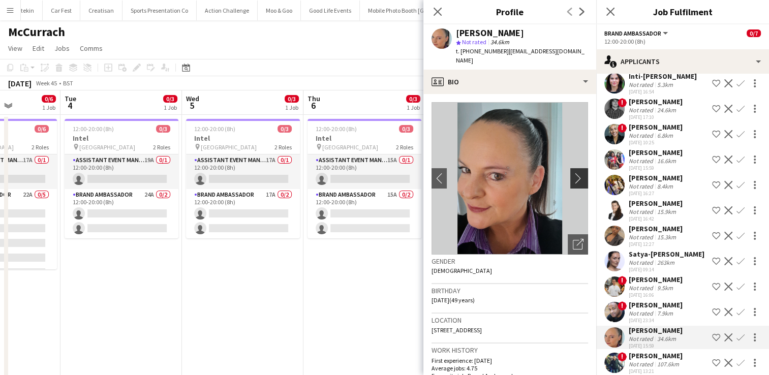
click at [573, 173] on app-icon "chevron-right" at bounding box center [581, 178] width 16 height 11
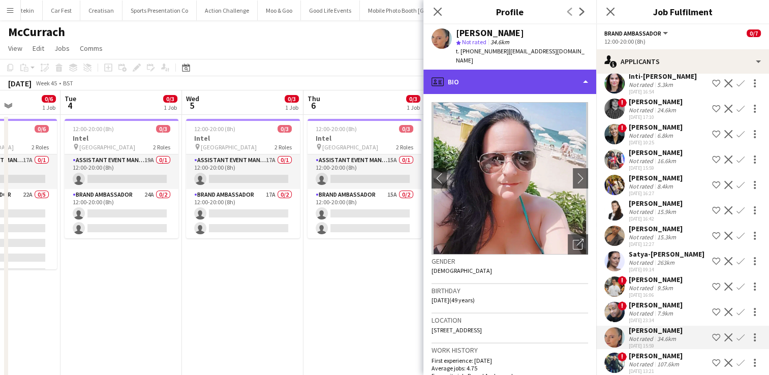
click at [533, 77] on div "profile Bio" at bounding box center [509, 82] width 173 height 24
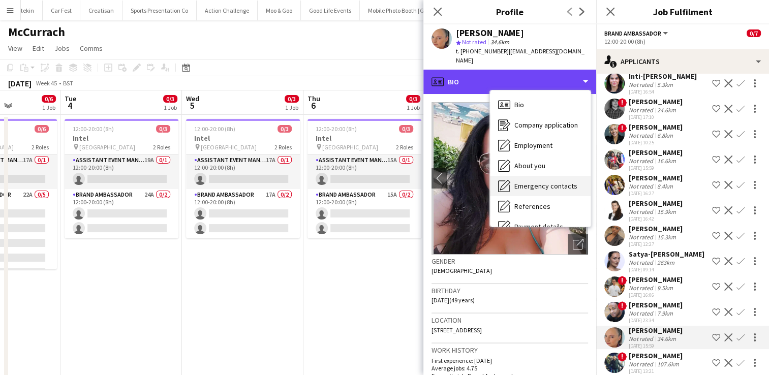
scroll to position [116, 0]
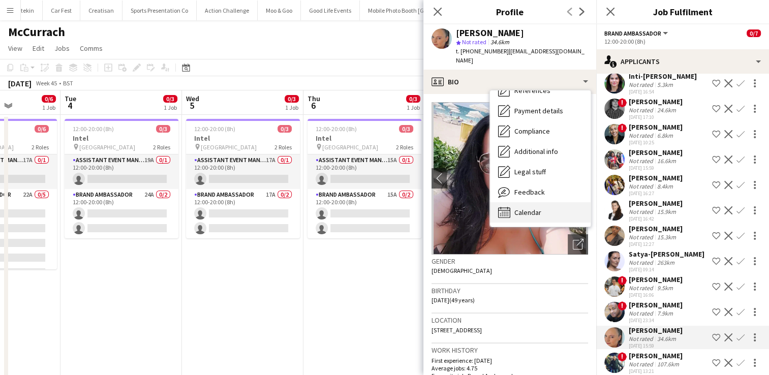
click at [542, 204] on div "Calendar Calendar" at bounding box center [540, 212] width 101 height 20
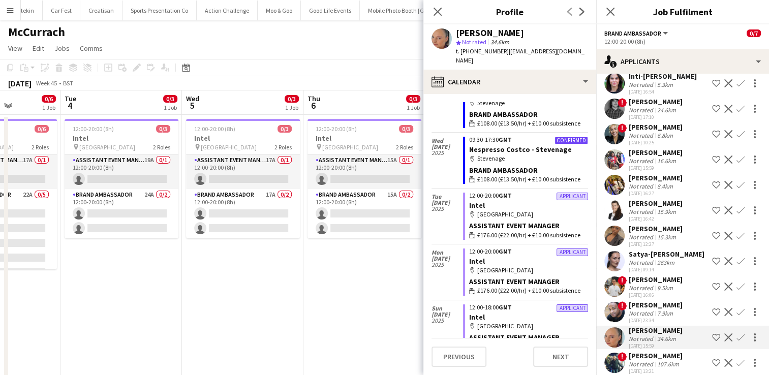
scroll to position [1002, 0]
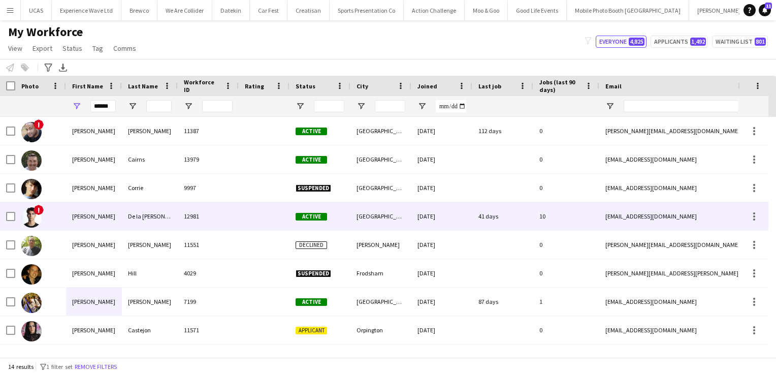
click at [169, 216] on div "De la Rosa Sanchez" at bounding box center [150, 216] width 56 height 28
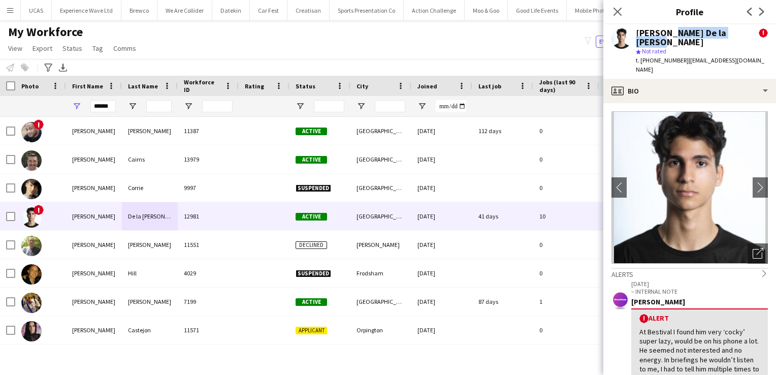
drag, startPoint x: 740, startPoint y: 34, endPoint x: 667, endPoint y: 32, distance: 73.7
click at [667, 32] on div "[PERSON_NAME] De la [PERSON_NAME]" at bounding box center [697, 37] width 123 height 18
copy div "De la Rosa Sanchez"
